Goal: Transaction & Acquisition: Purchase product/service

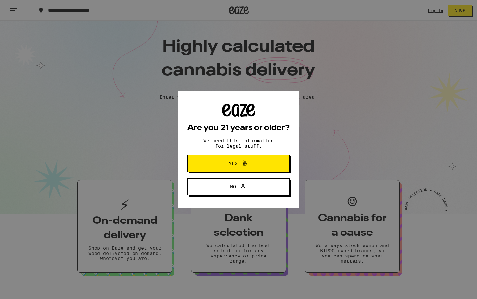
click at [249, 168] on span "Yes" at bounding box center [238, 163] width 49 height 8
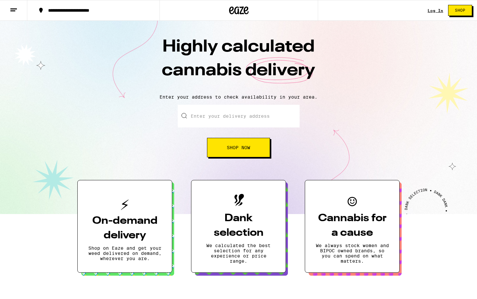
click at [433, 9] on link "Log In" at bounding box center [435, 10] width 16 height 4
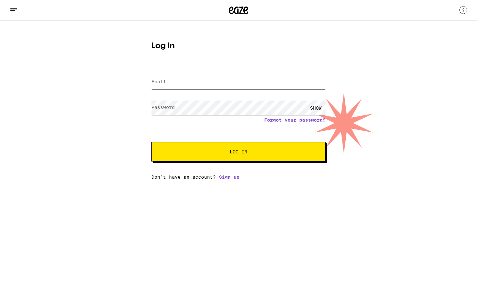
type input "[DOMAIN_NAME][EMAIL_ADDRESS][DOMAIN_NAME]"
click at [238, 152] on span "Log In" at bounding box center [239, 152] width 18 height 5
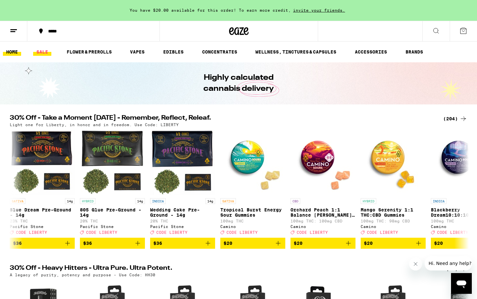
click at [43, 51] on link "SALE" at bounding box center [42, 52] width 18 height 8
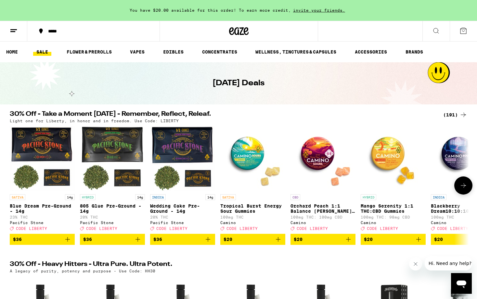
click at [463, 190] on icon at bounding box center [463, 186] width 8 height 8
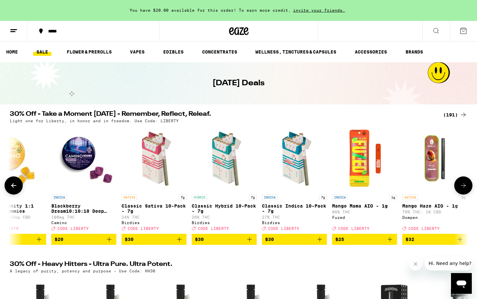
scroll to position [0, 387]
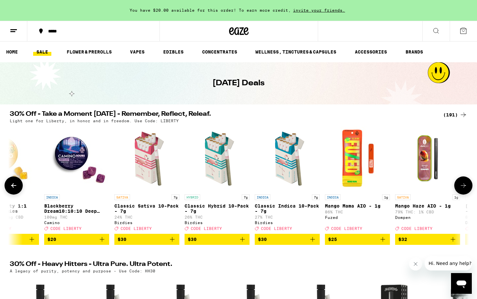
click at [463, 190] on icon at bounding box center [463, 186] width 8 height 8
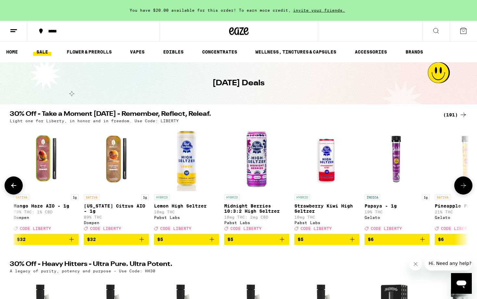
scroll to position [0, 773]
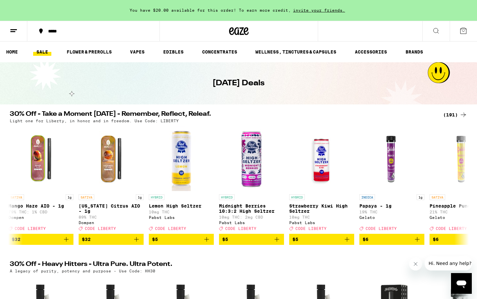
click at [451, 111] on div "(191)" at bounding box center [455, 115] width 24 height 8
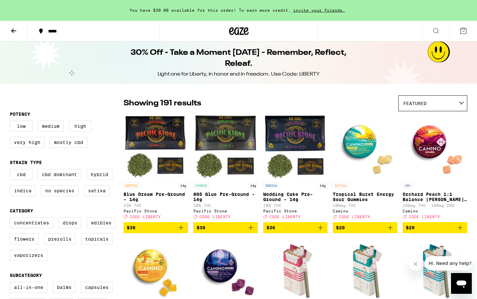
click at [252, 231] on icon "Add to bag" at bounding box center [251, 228] width 8 height 8
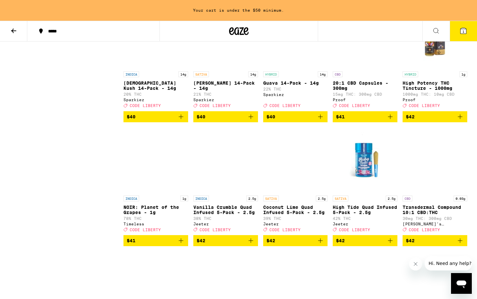
scroll to position [3954, 0]
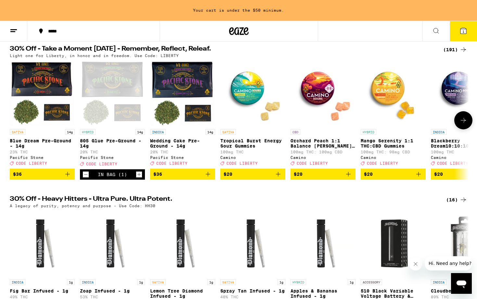
scroll to position [66, 0]
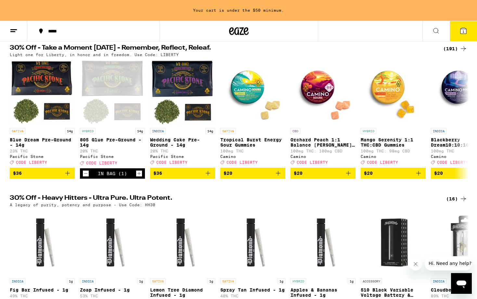
click at [457, 203] on div "(16)" at bounding box center [456, 199] width 21 height 8
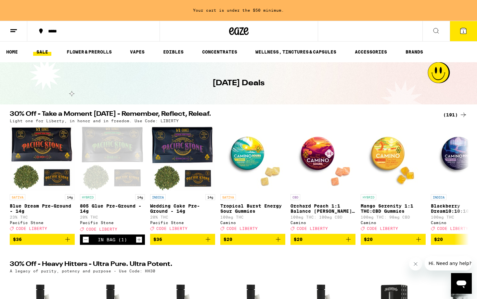
click at [452, 115] on div "(191)" at bounding box center [455, 115] width 24 height 8
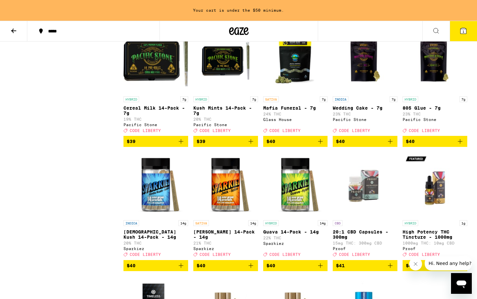
scroll to position [3808, 0]
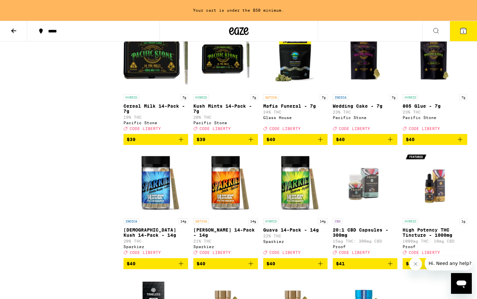
click at [161, 144] on span "$39" at bounding box center [156, 140] width 58 height 8
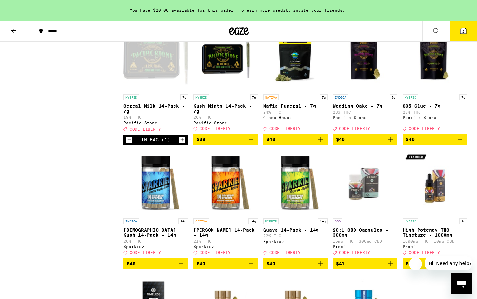
click at [465, 34] on icon at bounding box center [463, 31] width 8 height 8
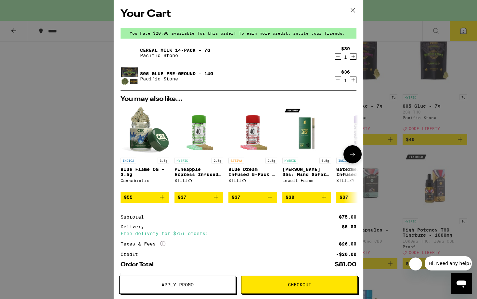
scroll to position [33, 0]
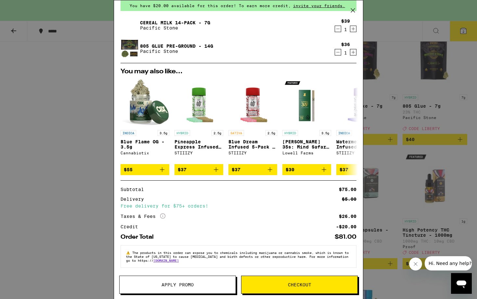
click at [175, 281] on button "Apply Promo" at bounding box center [177, 285] width 117 height 18
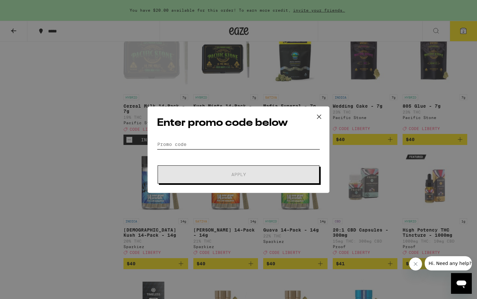
click at [163, 142] on input "Promo Code" at bounding box center [238, 145] width 163 height 10
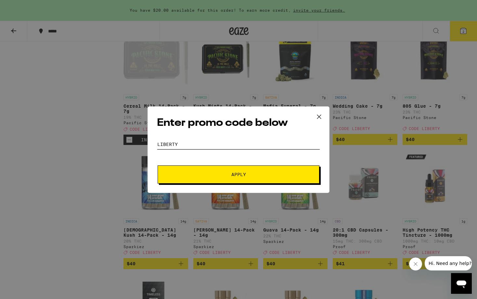
type input "LIBERTY"
click at [232, 171] on button "Apply" at bounding box center [239, 175] width 162 height 18
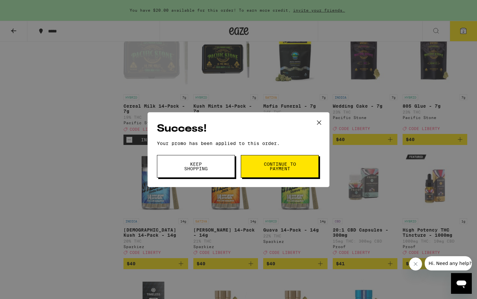
click at [281, 171] on span "Continue to payment" at bounding box center [279, 166] width 33 height 9
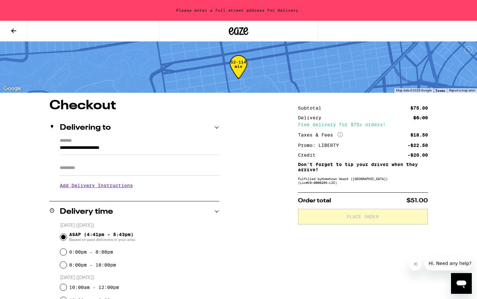
click at [11, 32] on icon at bounding box center [14, 31] width 8 height 8
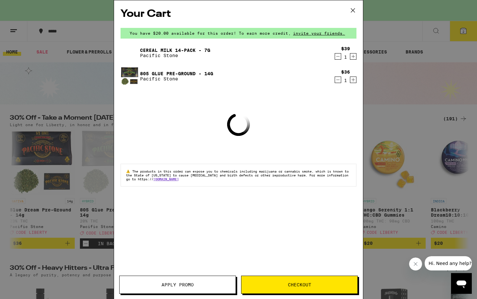
click at [401, 69] on div "Your Cart You have $20.00 available for this order! To earn more credit, invite…" at bounding box center [238, 149] width 477 height 299
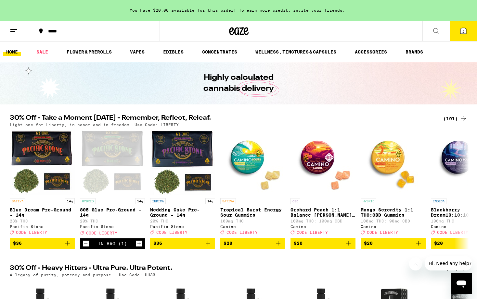
click at [456, 119] on div "(191)" at bounding box center [455, 119] width 24 height 8
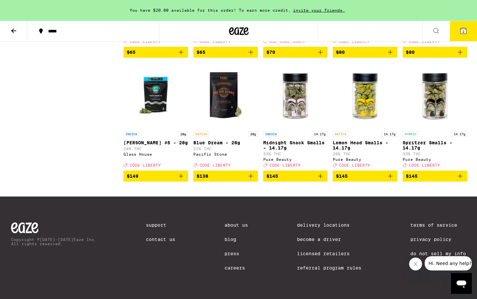
scroll to position [4816, 0]
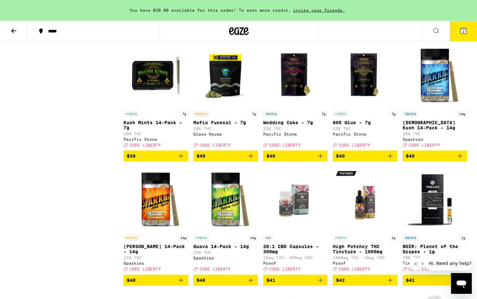
scroll to position [3663, 0]
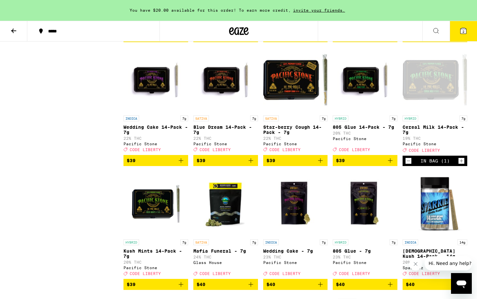
click at [463, 30] on span "2" at bounding box center [463, 32] width 2 height 4
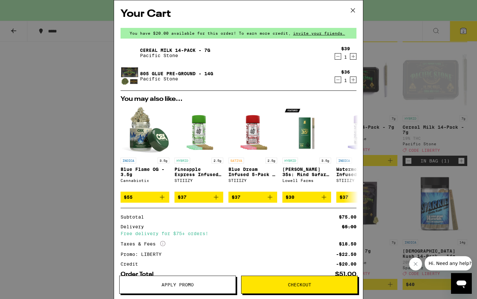
click at [181, 73] on link "805 Glue Pre-Ground - 14g" at bounding box center [176, 73] width 73 height 5
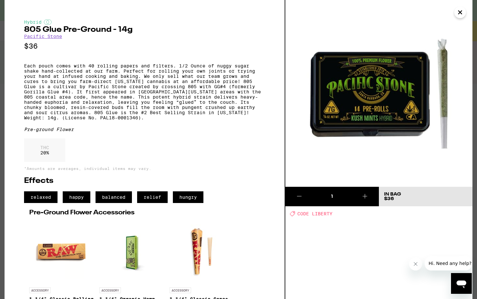
click at [464, 11] on icon "Close" at bounding box center [460, 12] width 8 height 10
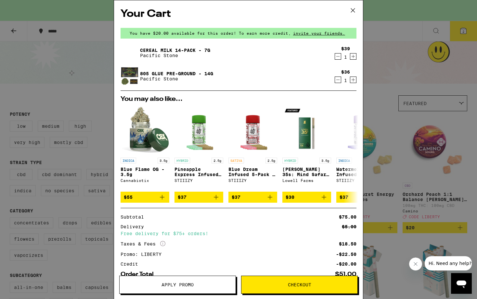
click at [378, 54] on div "Your Cart You have $20.00 available for this order! To earn more credit, invite…" at bounding box center [238, 149] width 477 height 299
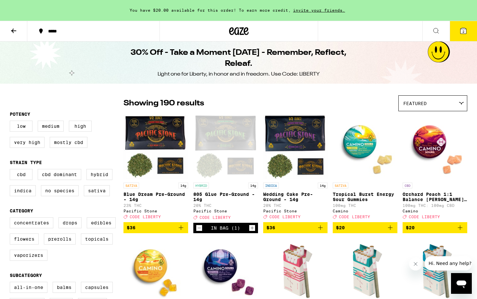
click at [287, 232] on span "$36" at bounding box center [295, 228] width 58 height 8
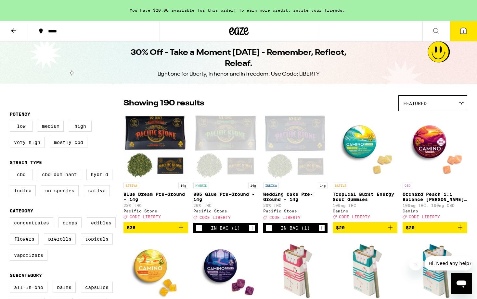
click at [466, 33] on icon at bounding box center [463, 31] width 8 height 8
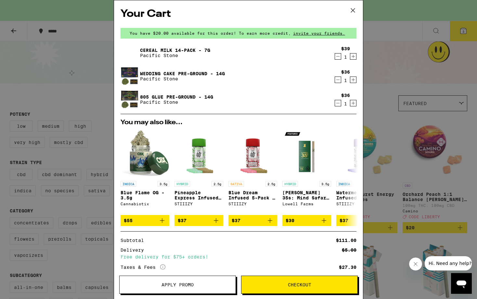
click at [339, 102] on icon "Decrement" at bounding box center [338, 103] width 6 height 8
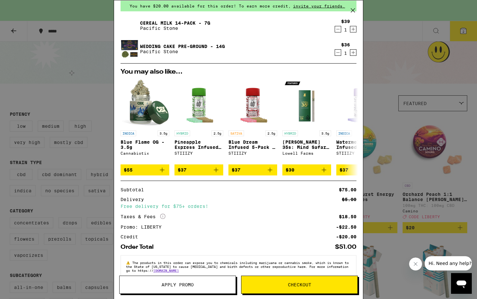
scroll to position [43, 0]
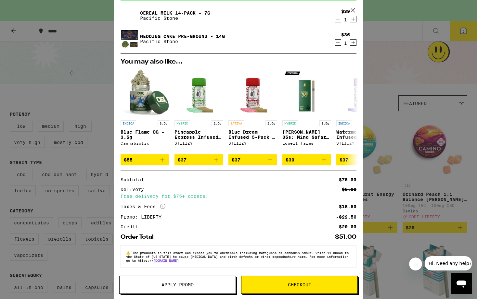
click at [299, 283] on span "Checkout" at bounding box center [299, 285] width 23 height 5
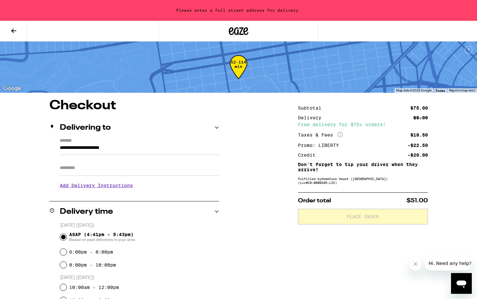
click at [96, 167] on input "Apt/Suite" at bounding box center [139, 168] width 159 height 16
click at [103, 148] on input "**********" at bounding box center [139, 149] width 159 height 11
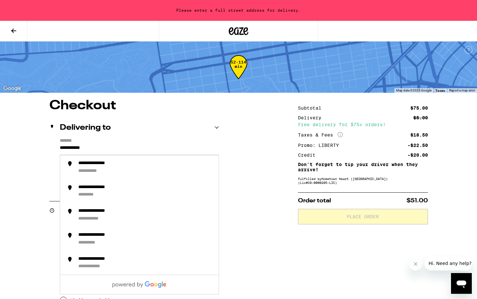
click at [123, 138] on label "*******" at bounding box center [139, 141] width 159 height 6
click at [123, 144] on input "**********" at bounding box center [139, 149] width 159 height 11
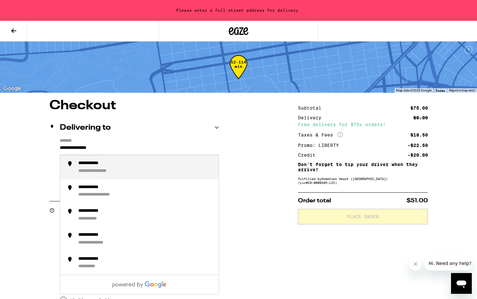
click at [113, 169] on div "**********" at bounding box center [103, 172] width 50 height 6
type input "**********"
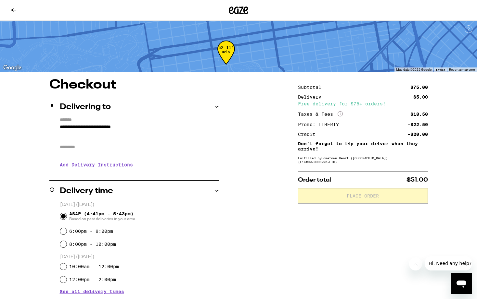
click at [83, 172] on h3 "Add Delivery Instructions" at bounding box center [139, 165] width 159 height 15
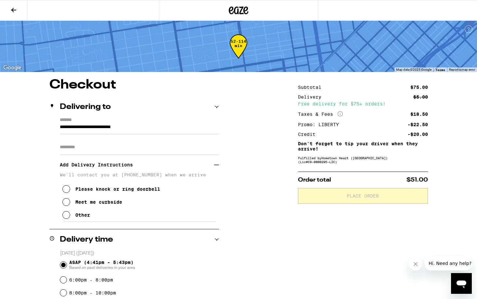
click at [63, 147] on input "Apt/Suite" at bounding box center [139, 148] width 159 height 16
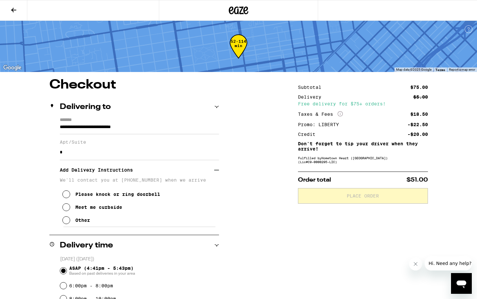
type input "*"
click at [66, 211] on icon at bounding box center [66, 208] width 8 height 8
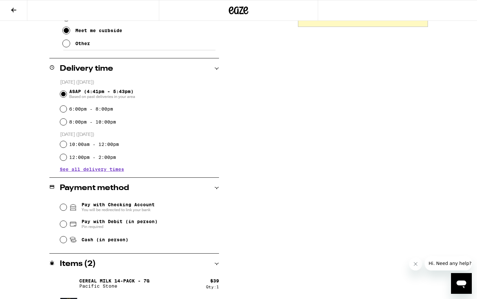
scroll to position [199, 0]
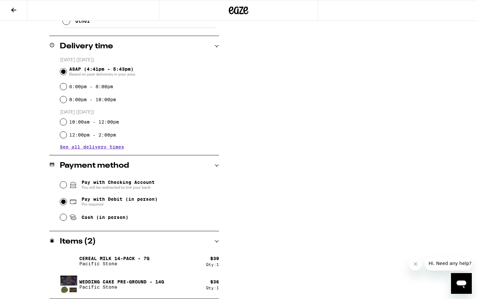
click at [63, 202] on input "Pay with Debit (in person) Pin required" at bounding box center [63, 202] width 6 height 6
radio input "true"
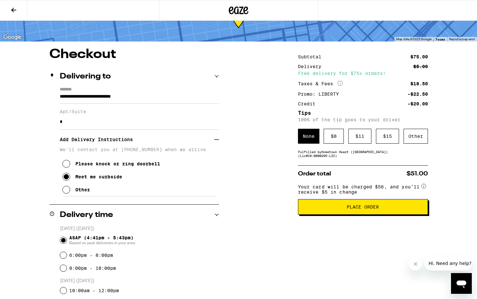
scroll to position [30, 0]
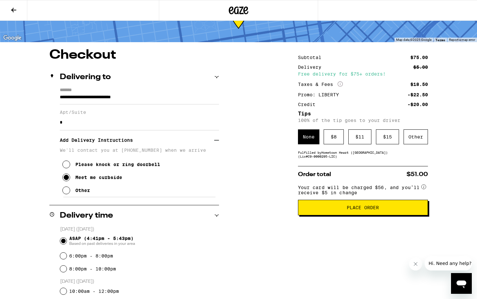
click at [424, 189] on circle at bounding box center [423, 187] width 5 height 5
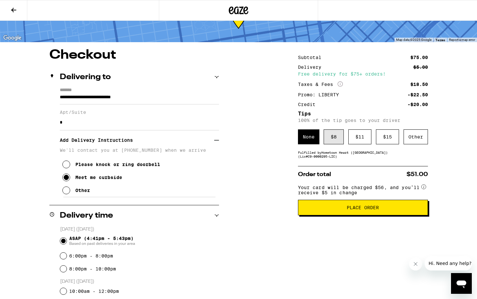
click at [332, 135] on div "$ 8" at bounding box center [334, 137] width 20 height 15
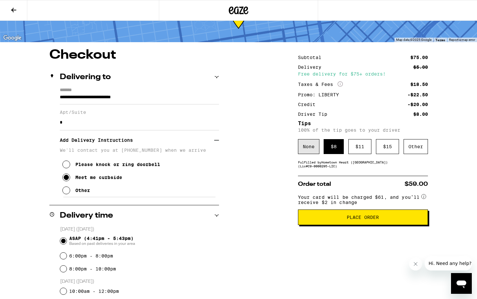
click at [308, 149] on div "None" at bounding box center [308, 146] width 21 height 15
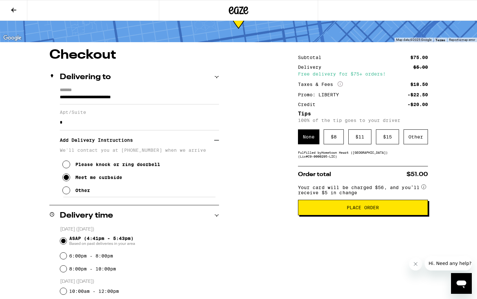
click at [375, 209] on span "Place Order" at bounding box center [363, 208] width 32 height 5
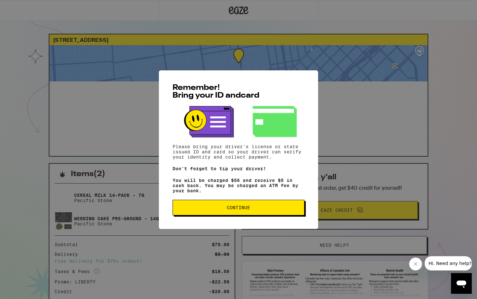
click at [242, 207] on span "Continue" at bounding box center [238, 208] width 23 height 5
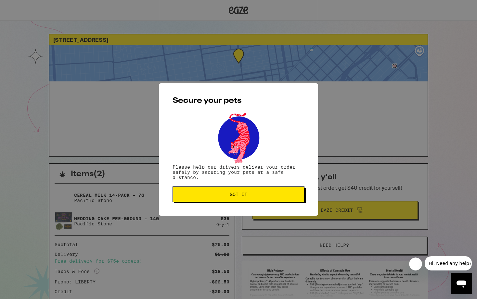
click at [242, 195] on span "Got it" at bounding box center [239, 194] width 18 height 5
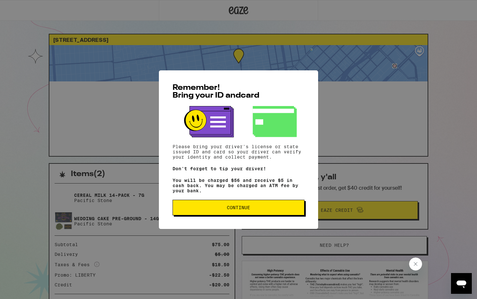
click at [248, 207] on span "Continue" at bounding box center [238, 208] width 23 height 5
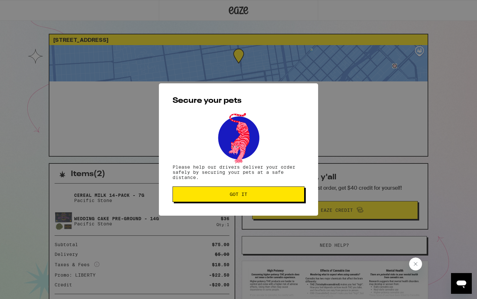
click at [246, 195] on span "Got it" at bounding box center [239, 194] width 18 height 5
